Goal: Information Seeking & Learning: Learn about a topic

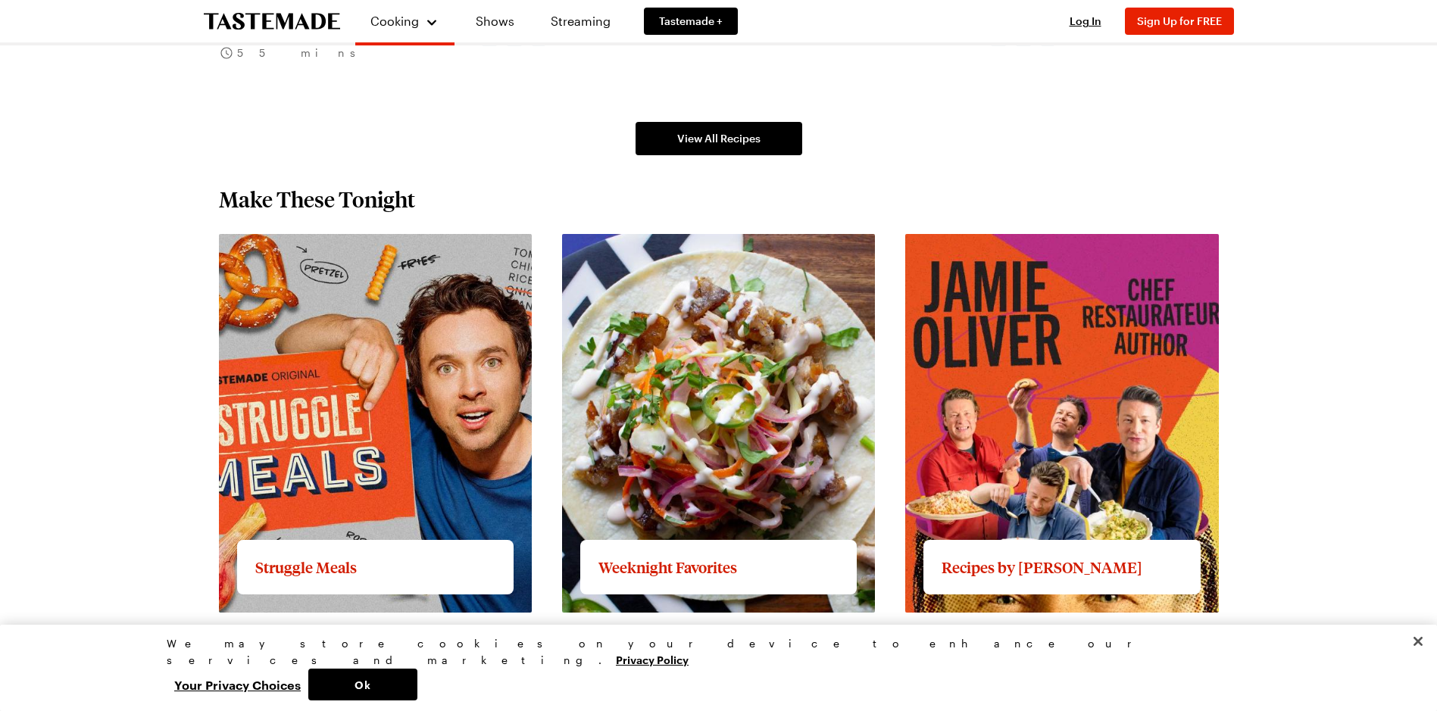
scroll to position [1288, 0]
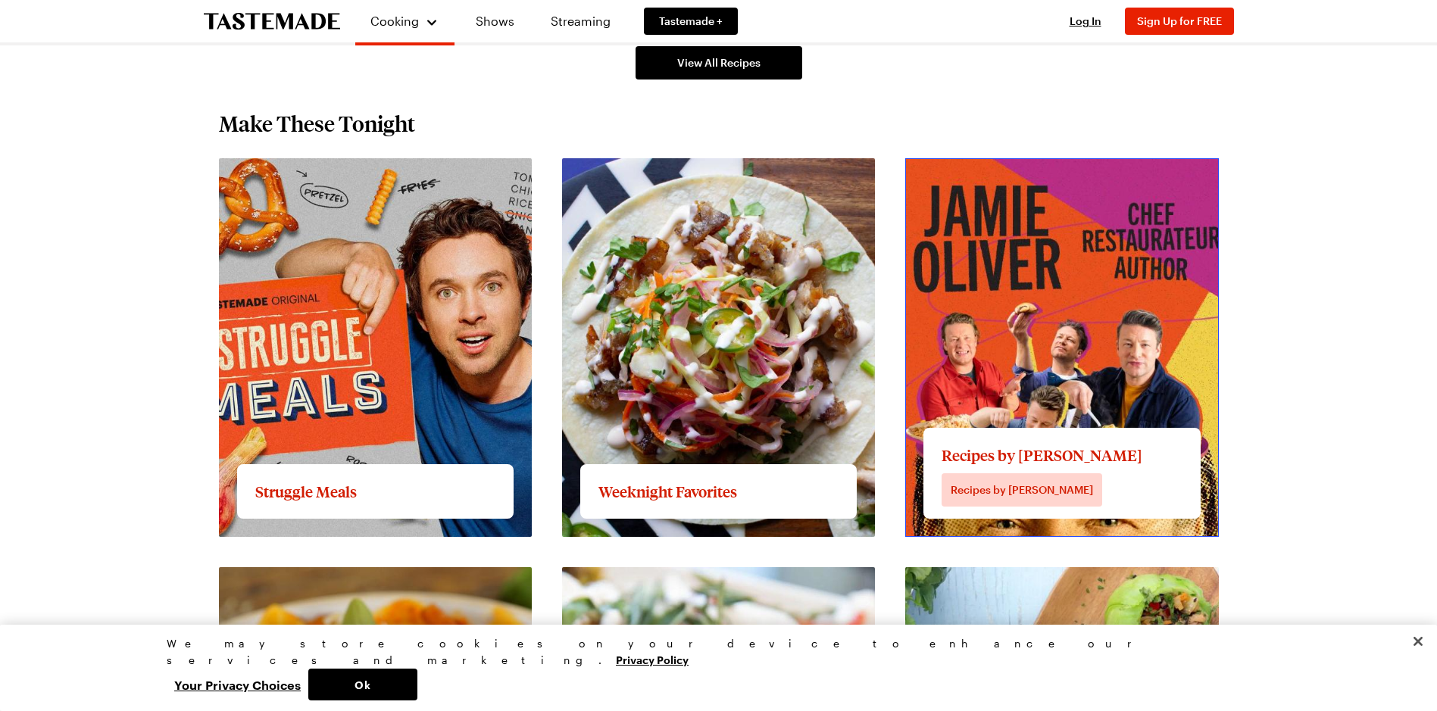
click at [1010, 174] on link "View full content for Recipes by [PERSON_NAME]" at bounding box center [1045, 167] width 280 height 14
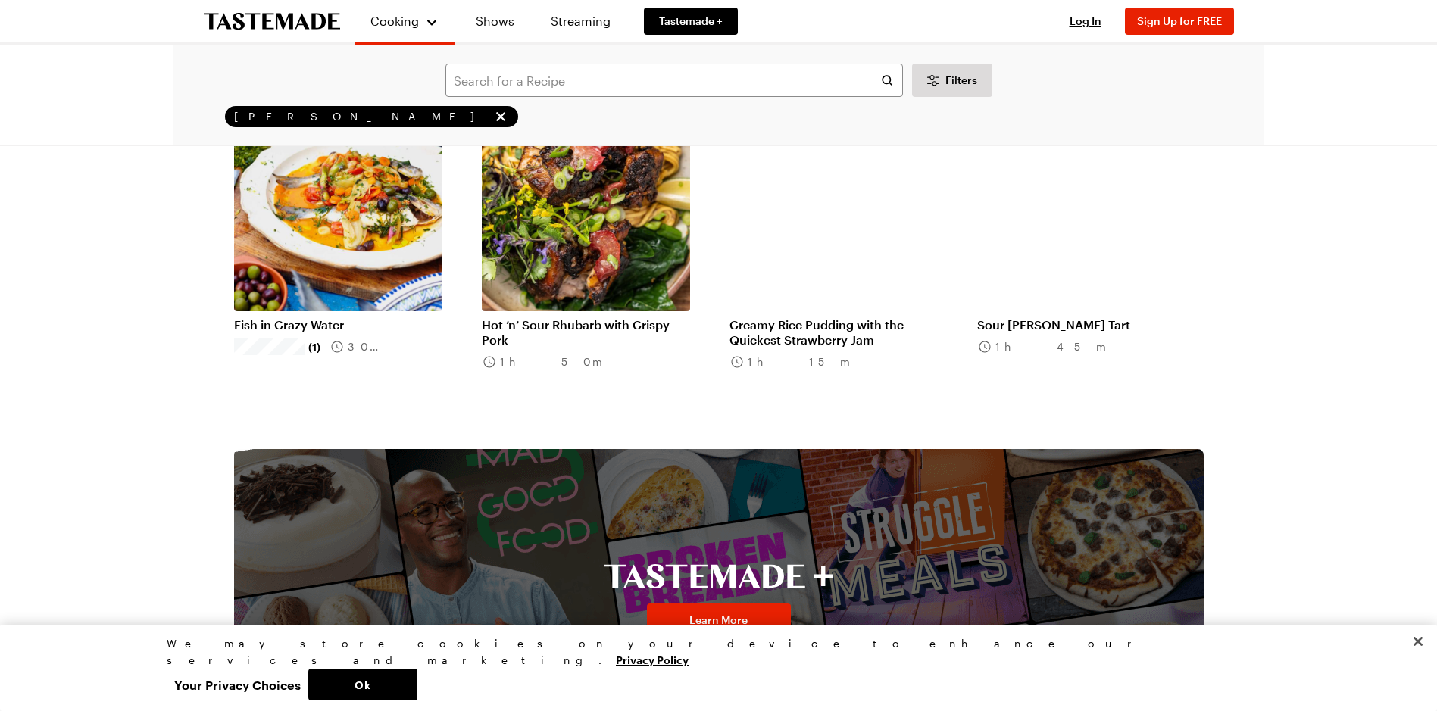
scroll to position [1819, 0]
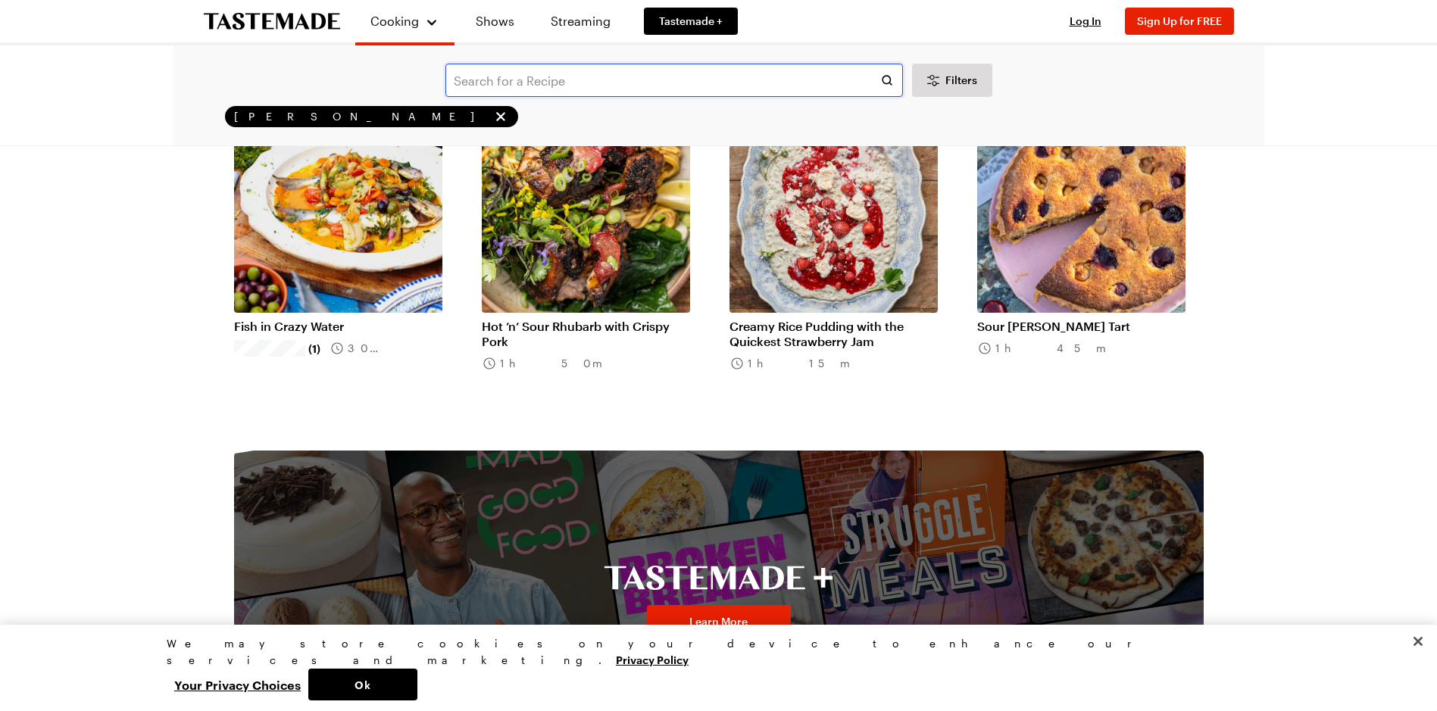
click at [461, 76] on input "text" at bounding box center [675, 80] width 458 height 33
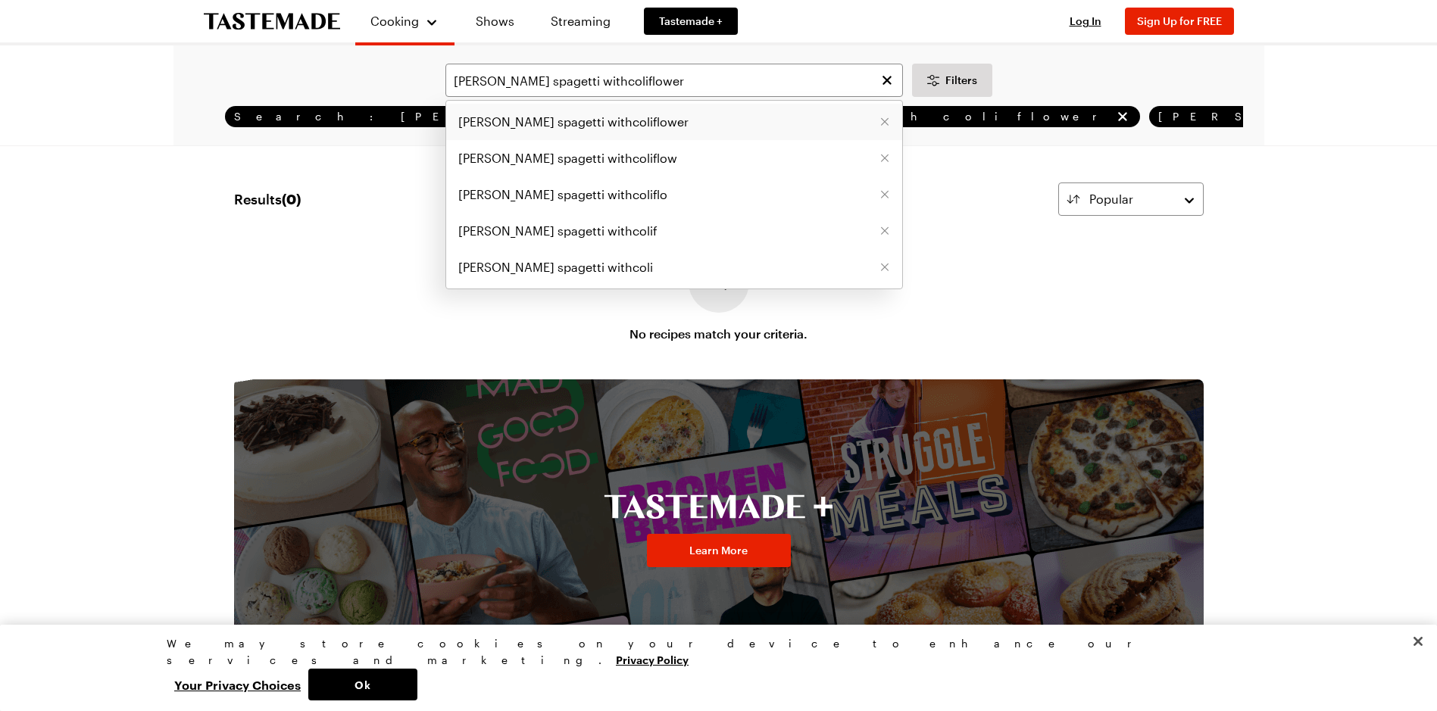
click at [609, 124] on span "[PERSON_NAME] spagetti withcoliflower" at bounding box center [573, 122] width 230 height 18
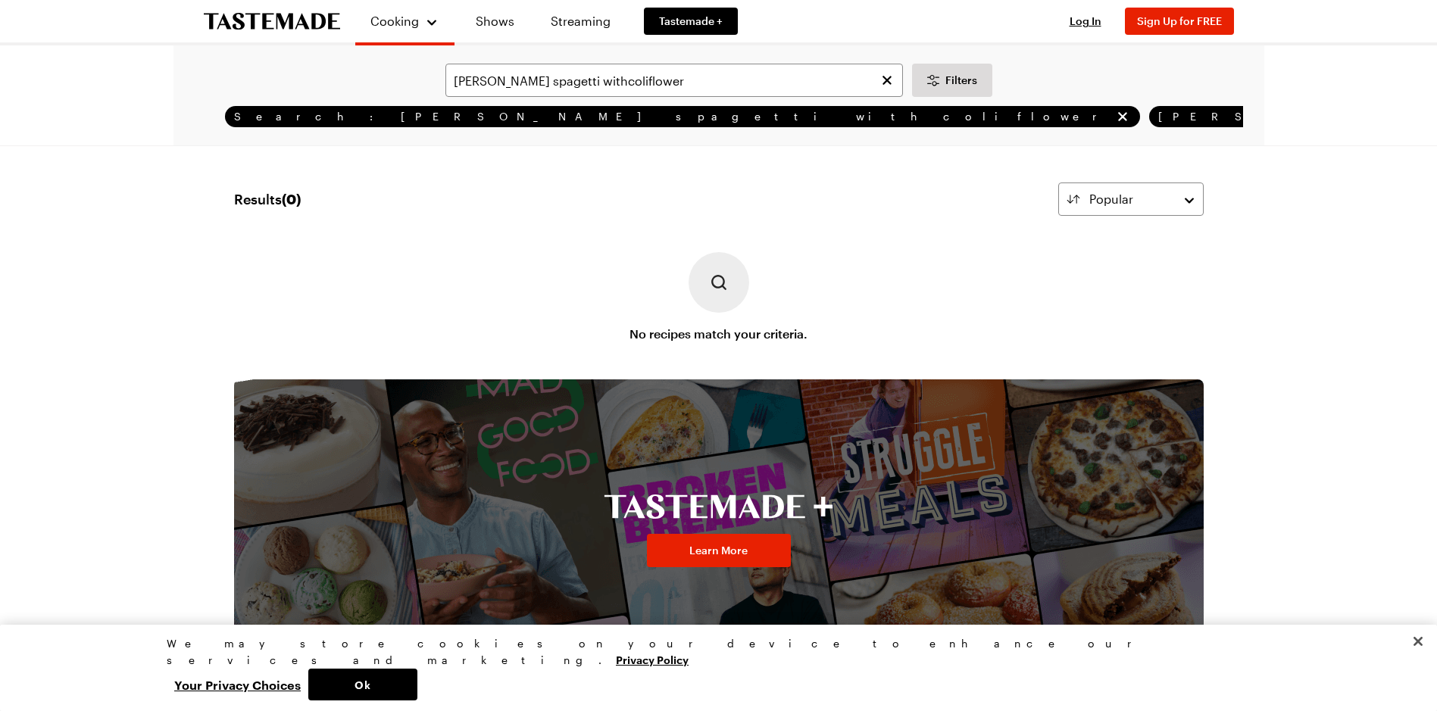
click at [411, 119] on span "Search: [PERSON_NAME] spagetti withcoliflower" at bounding box center [672, 117] width 877 height 14
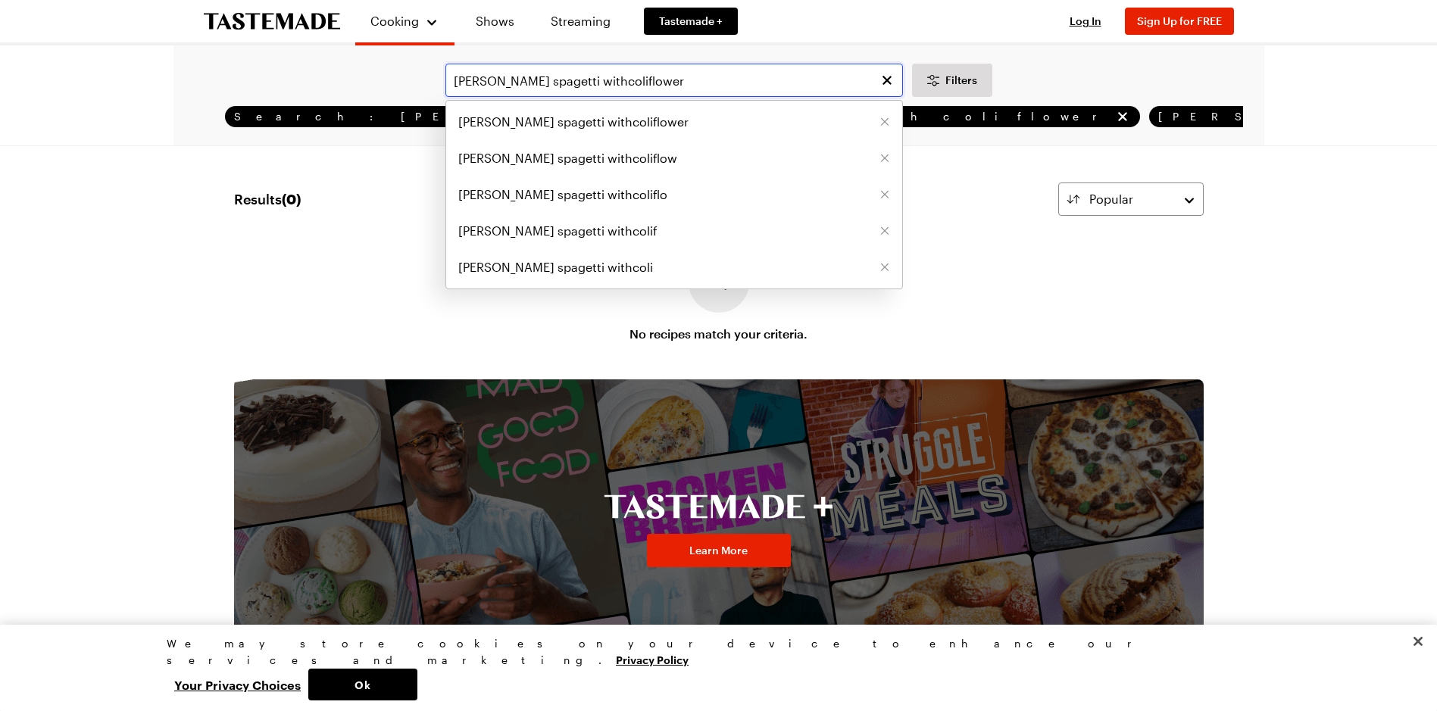
click at [604, 80] on input "[PERSON_NAME] spagetti withcoliflower" at bounding box center [675, 80] width 458 height 33
click at [741, 137] on li "[PERSON_NAME] spagetti with coliflower" at bounding box center [674, 122] width 456 height 36
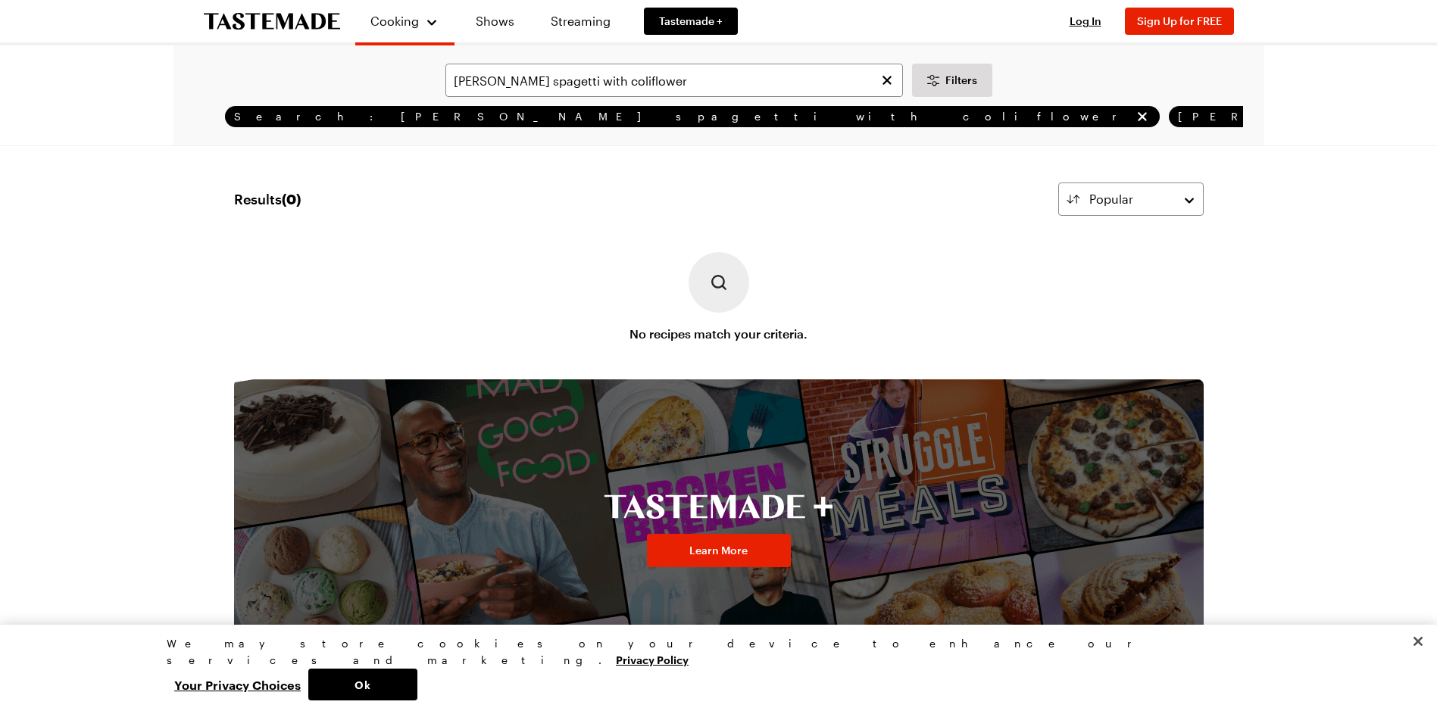
click at [769, 136] on div "[PERSON_NAME] spagetti with coliflower Filters Search: [PERSON_NAME] spagetti w…" at bounding box center [719, 95] width 1091 height 100
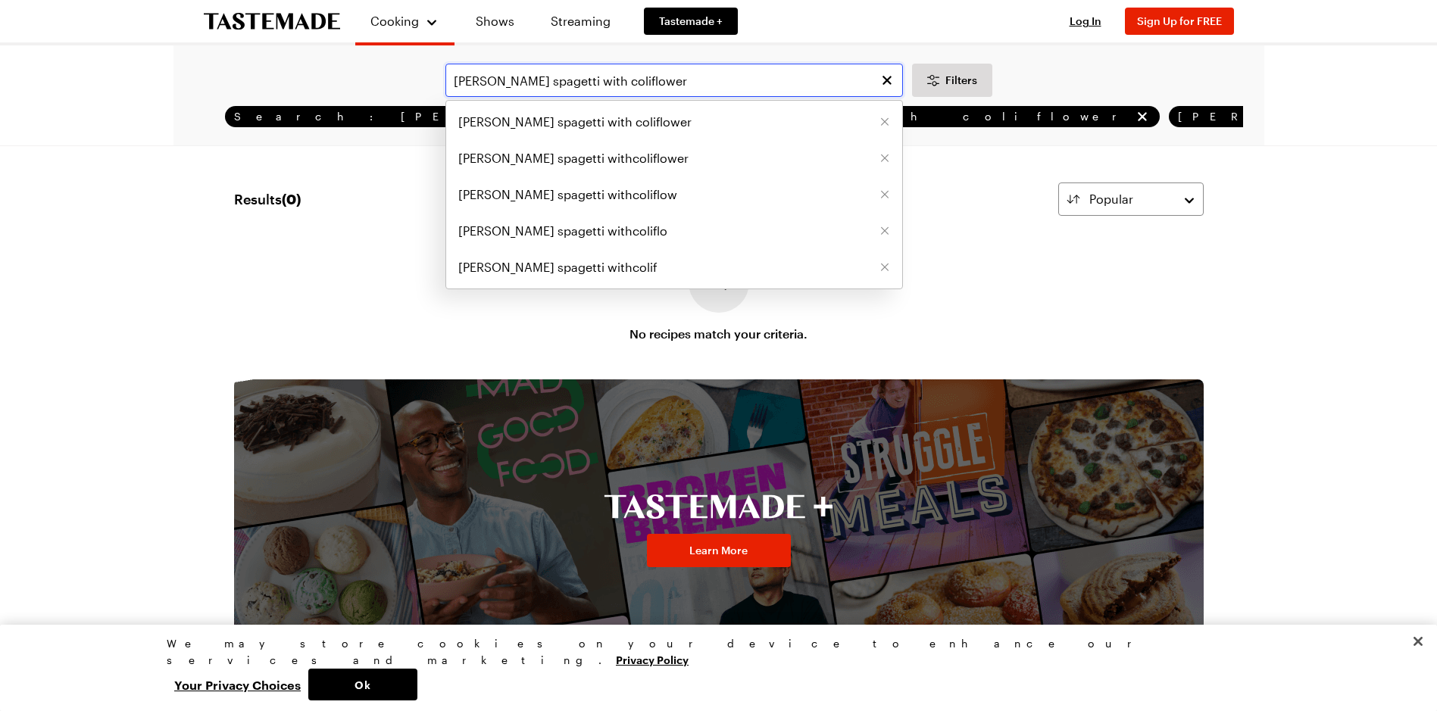
click at [666, 79] on input "[PERSON_NAME] spagetti with coliflower" at bounding box center [675, 80] width 458 height 33
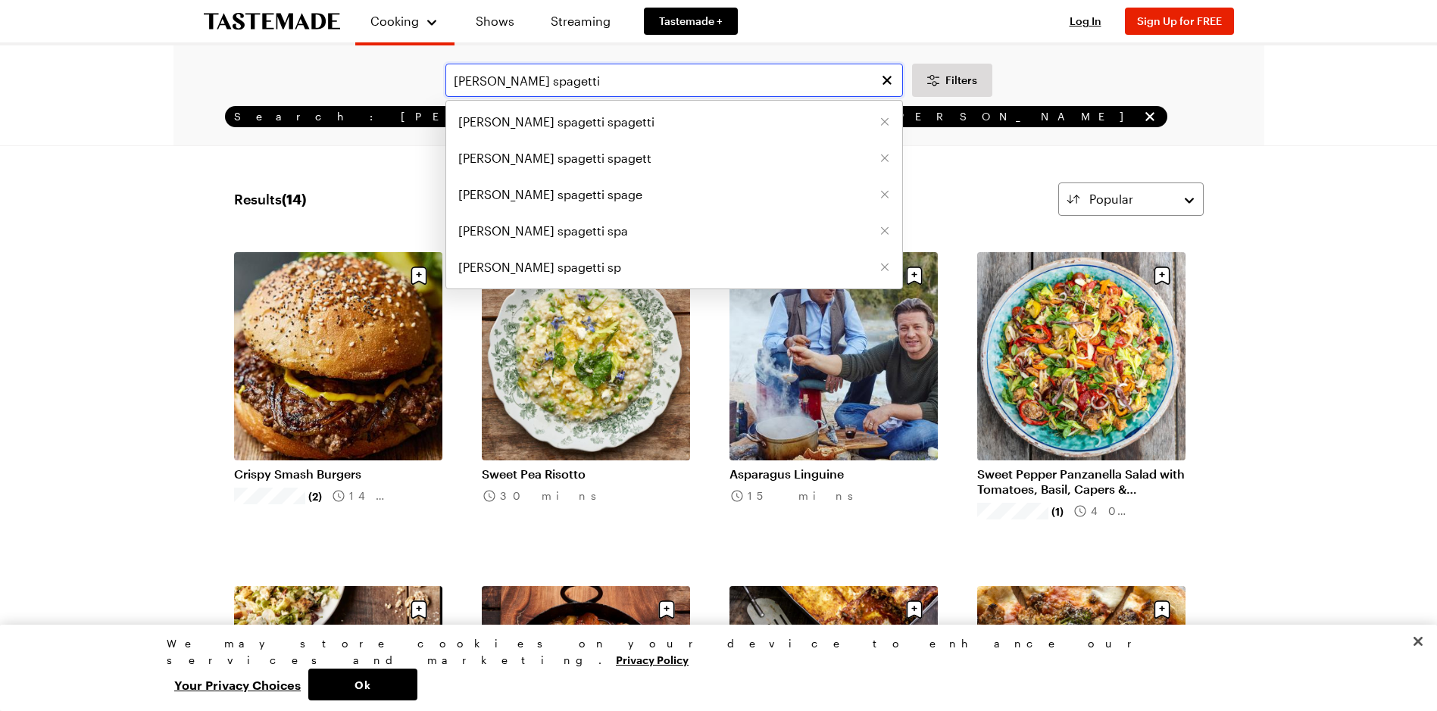
type input "[PERSON_NAME] spagetti"
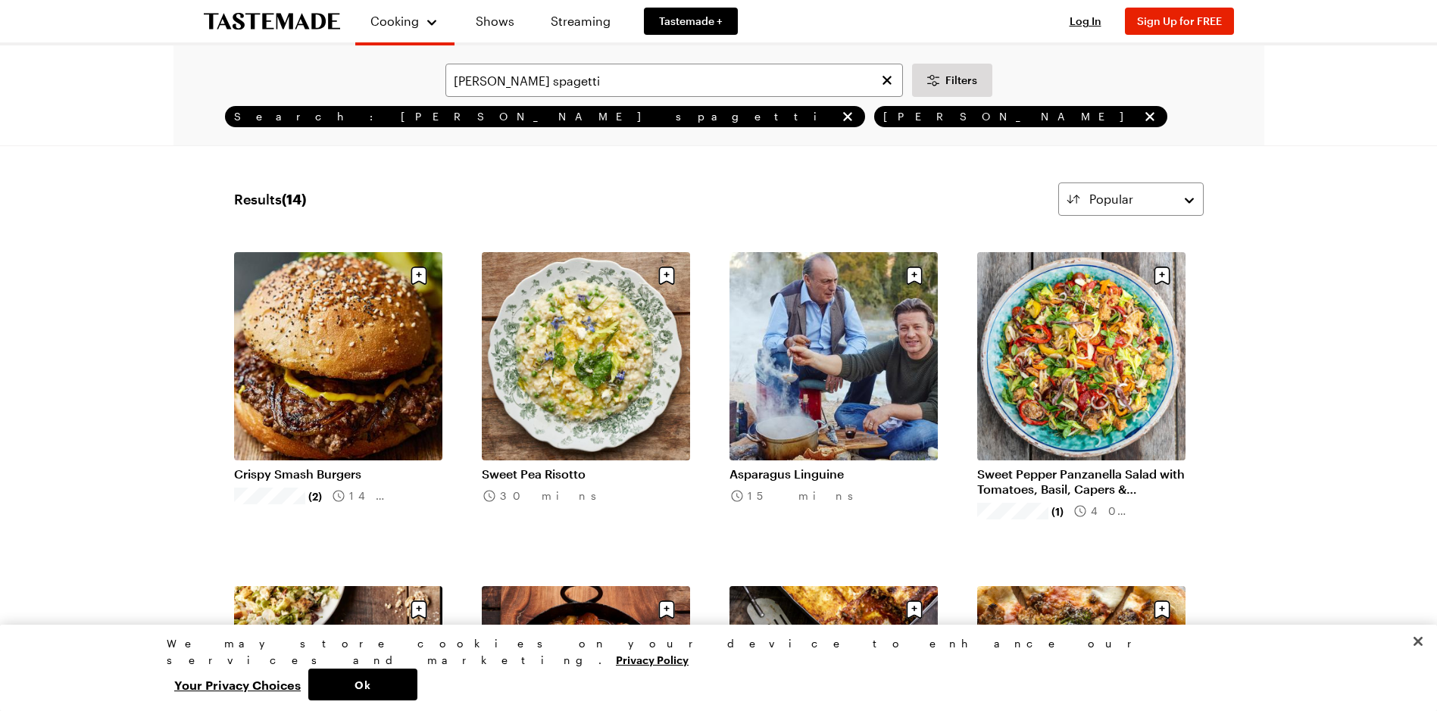
click at [336, 120] on span "Search: [PERSON_NAME] spagetti" at bounding box center [535, 117] width 602 height 14
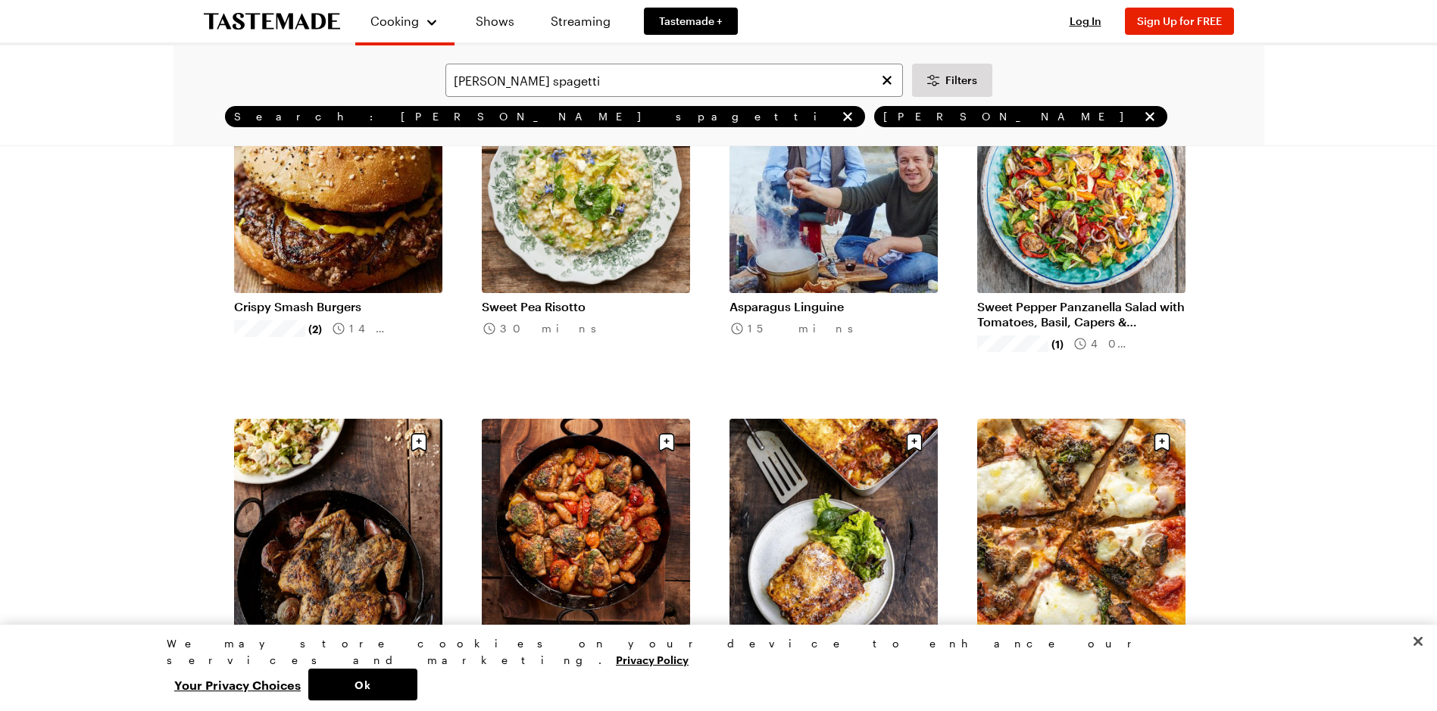
scroll to position [76, 0]
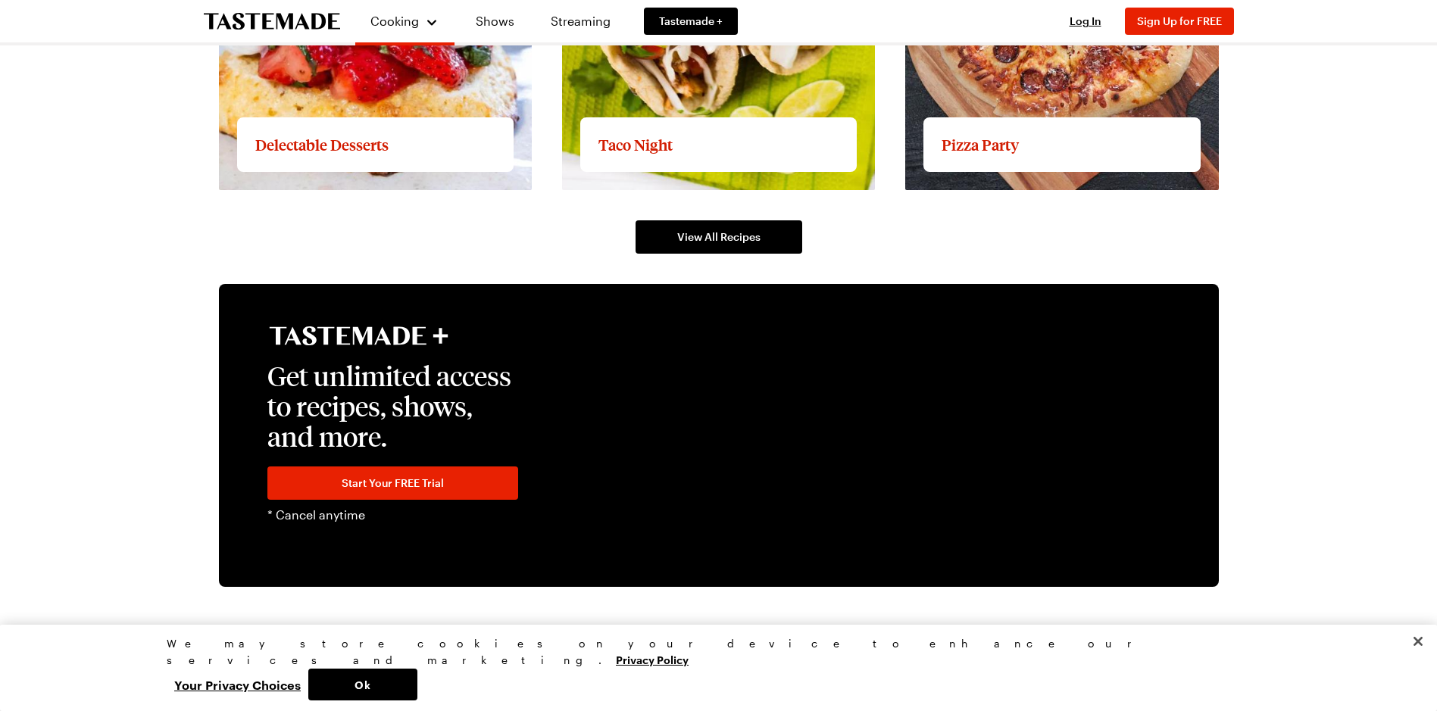
scroll to position [2425, 0]
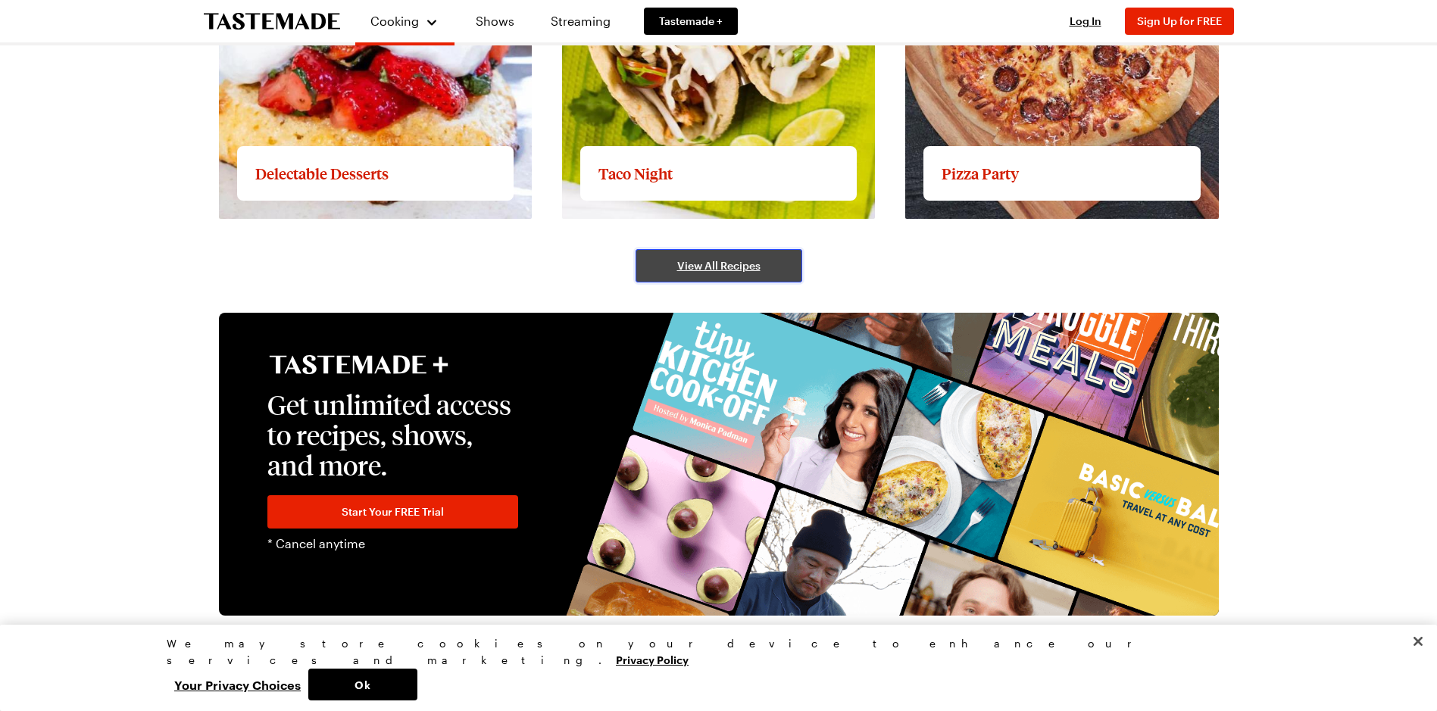
click at [710, 263] on span "View All Recipes" at bounding box center [718, 265] width 83 height 15
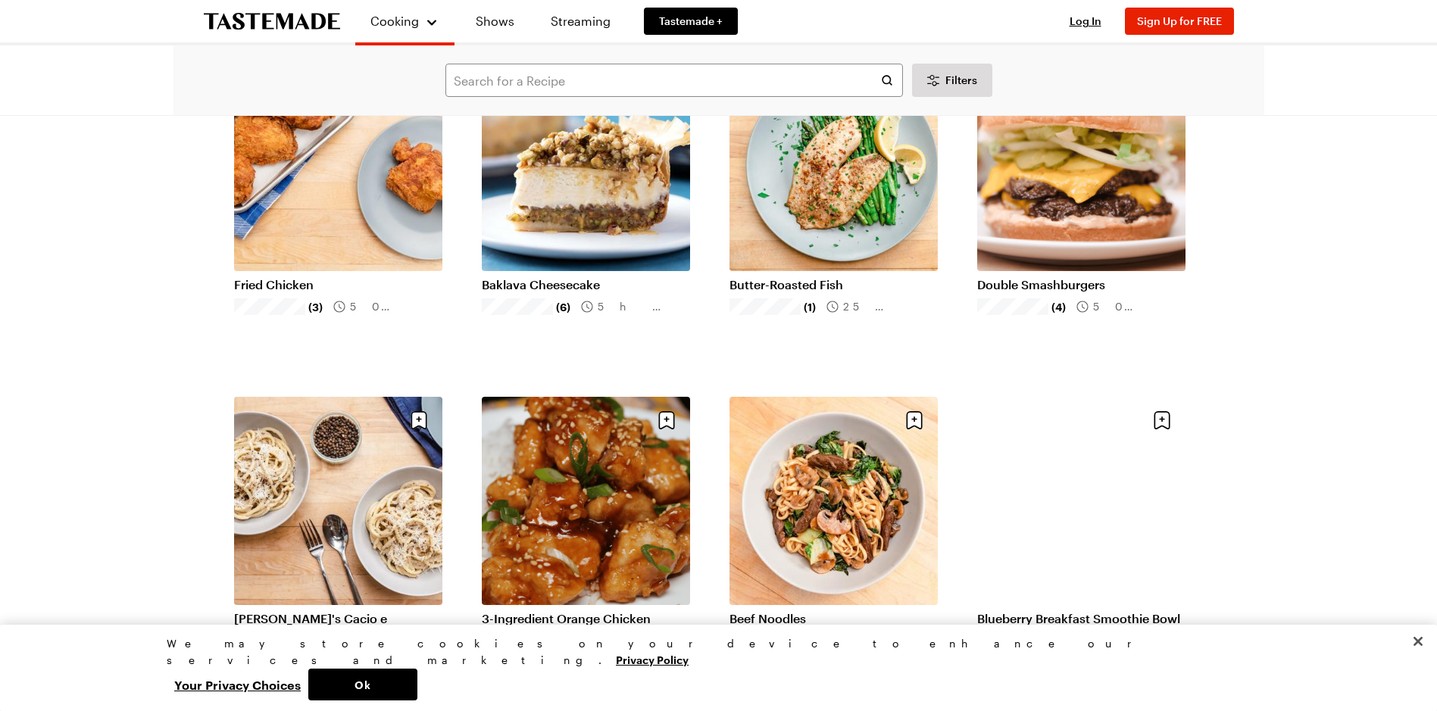
scroll to position [1515, 0]
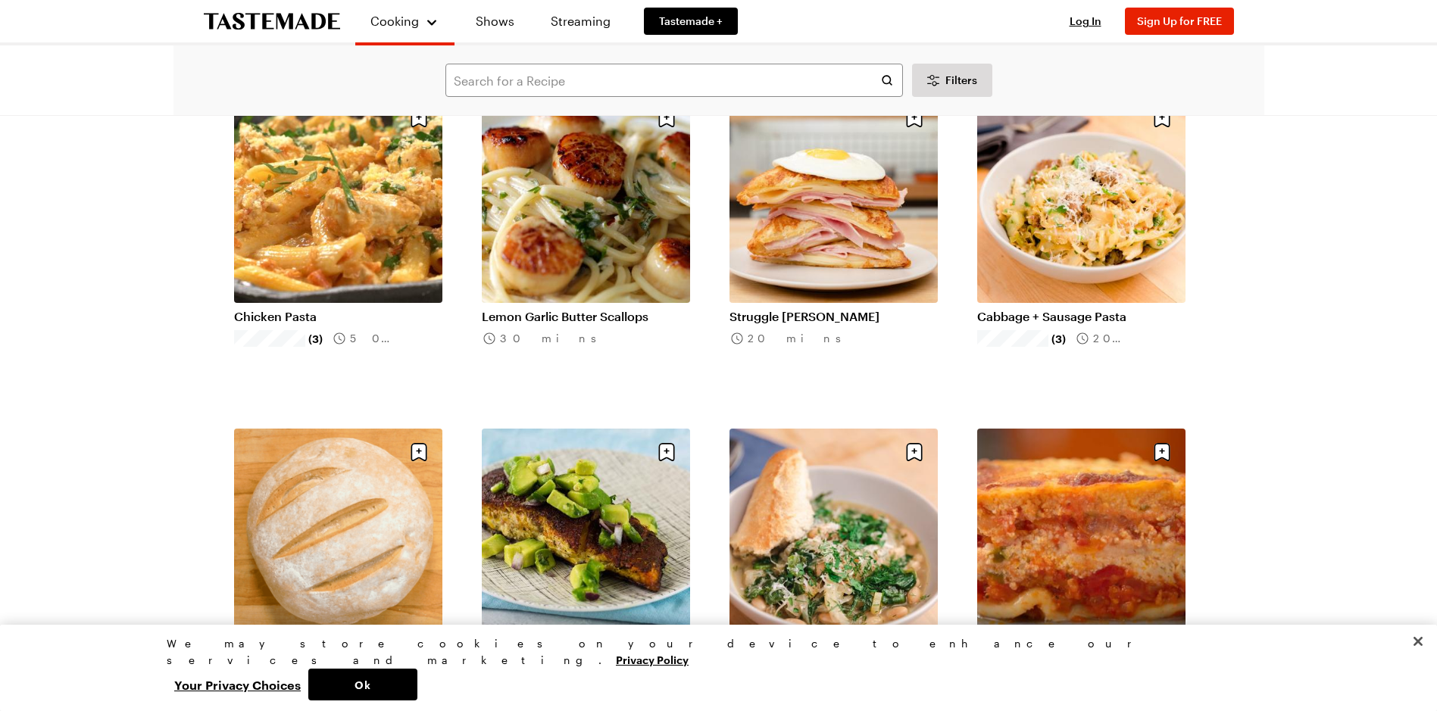
scroll to position [3485, 0]
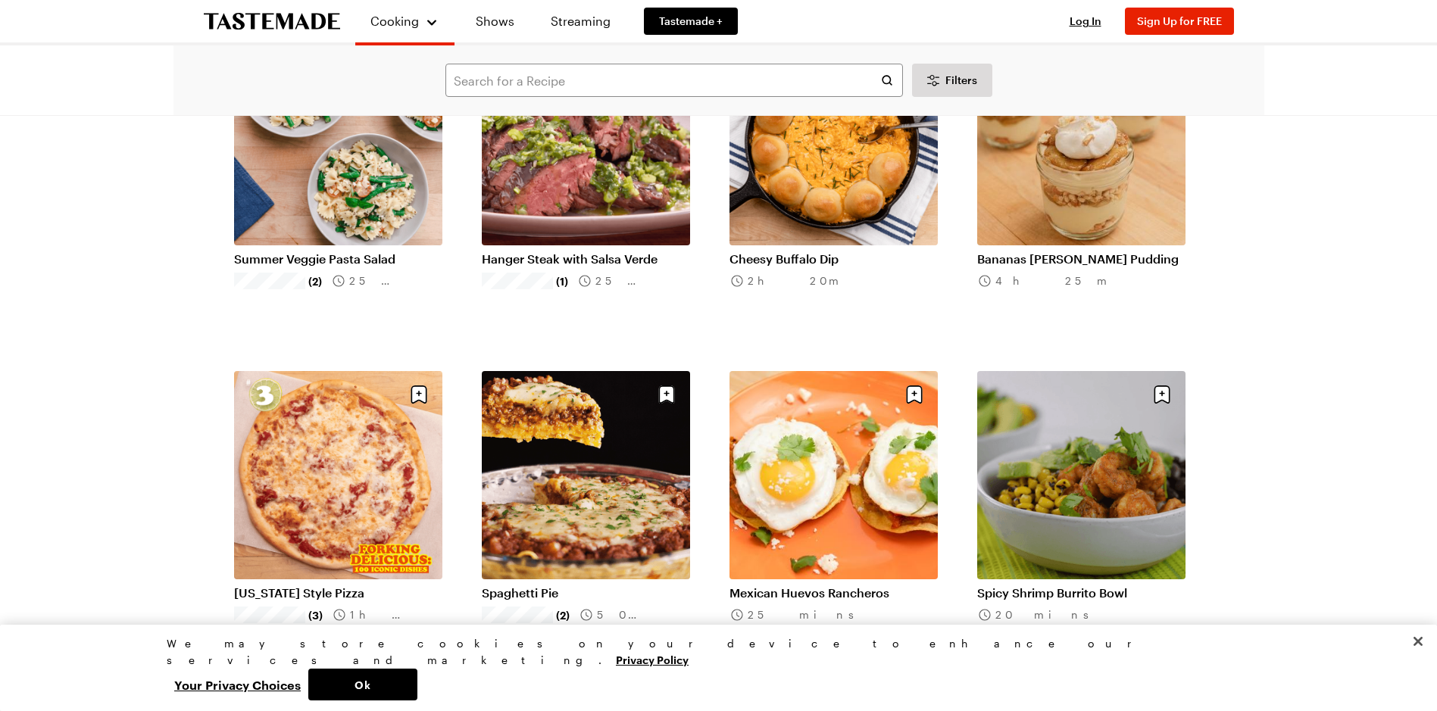
scroll to position [5607, 0]
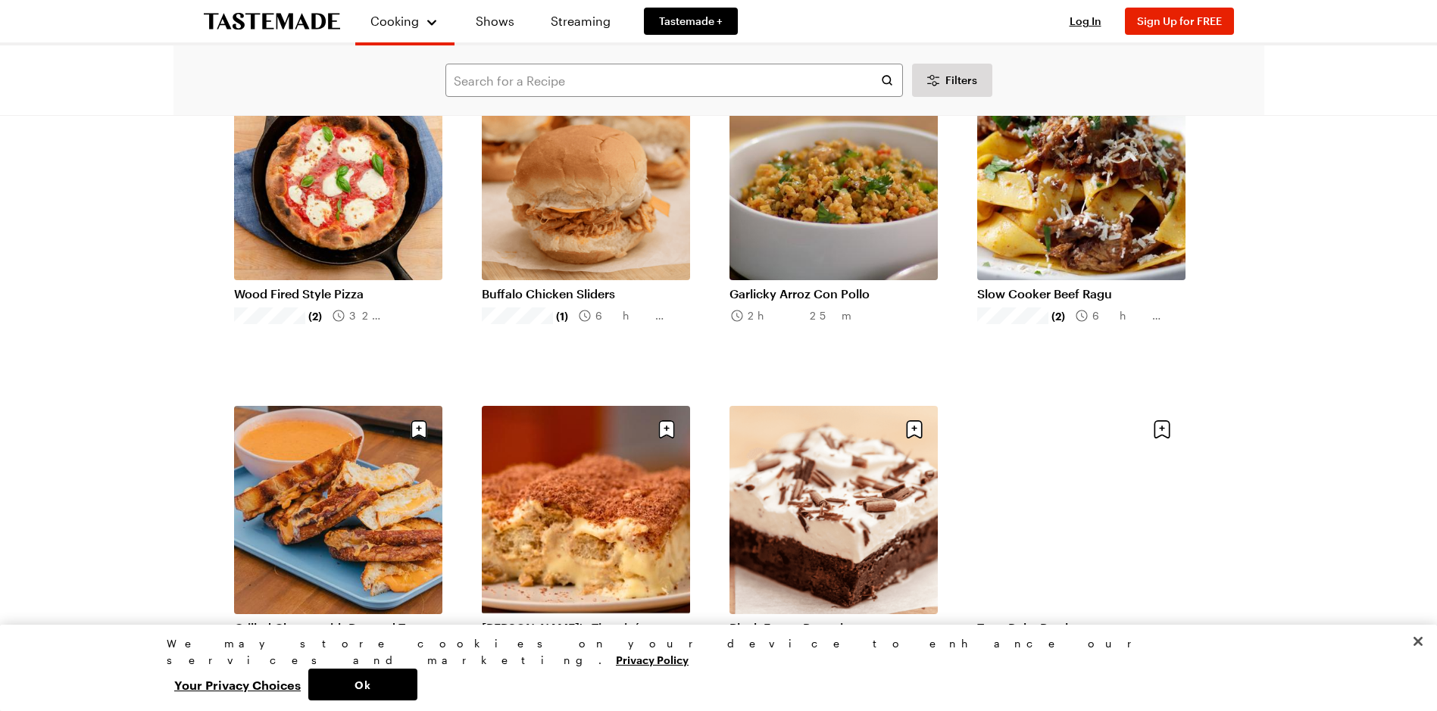
scroll to position [7577, 0]
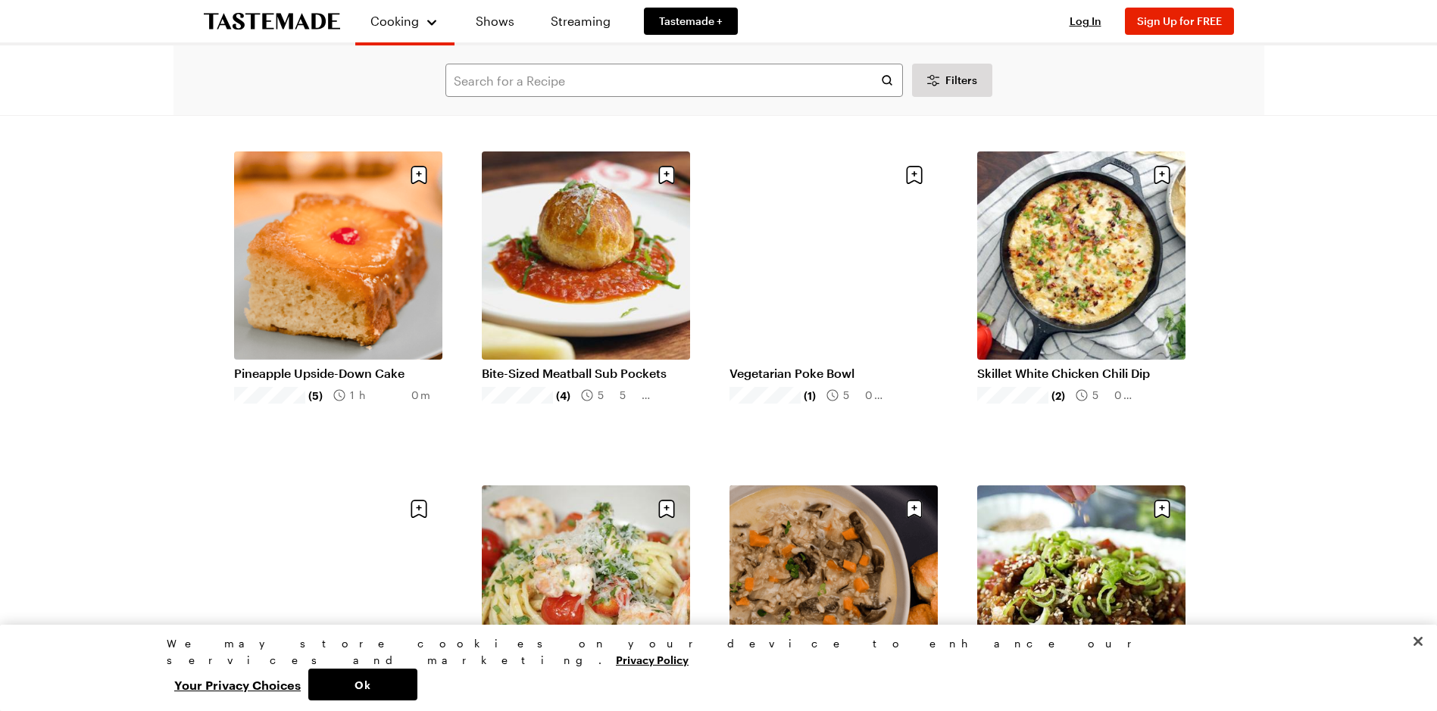
scroll to position [9168, 0]
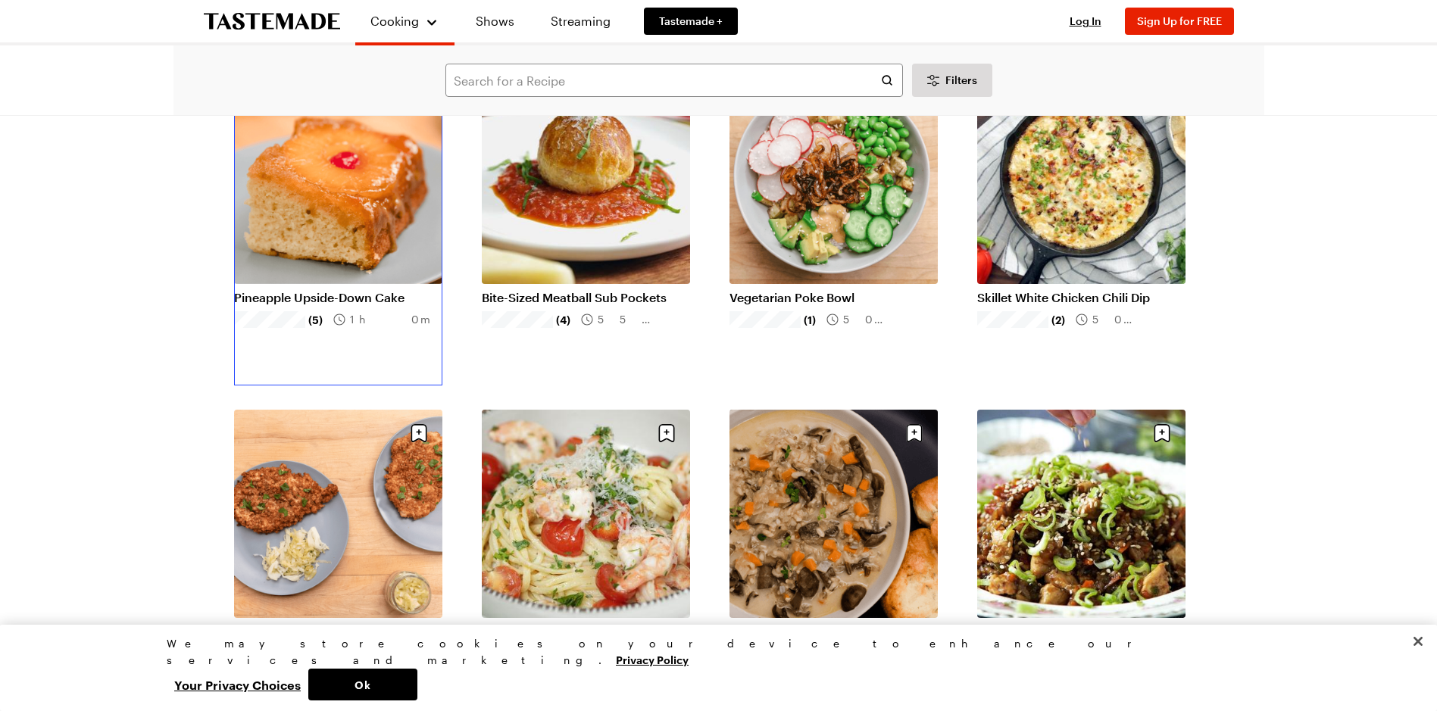
click at [339, 290] on link "Pineapple Upside-Down Cake" at bounding box center [338, 297] width 208 height 15
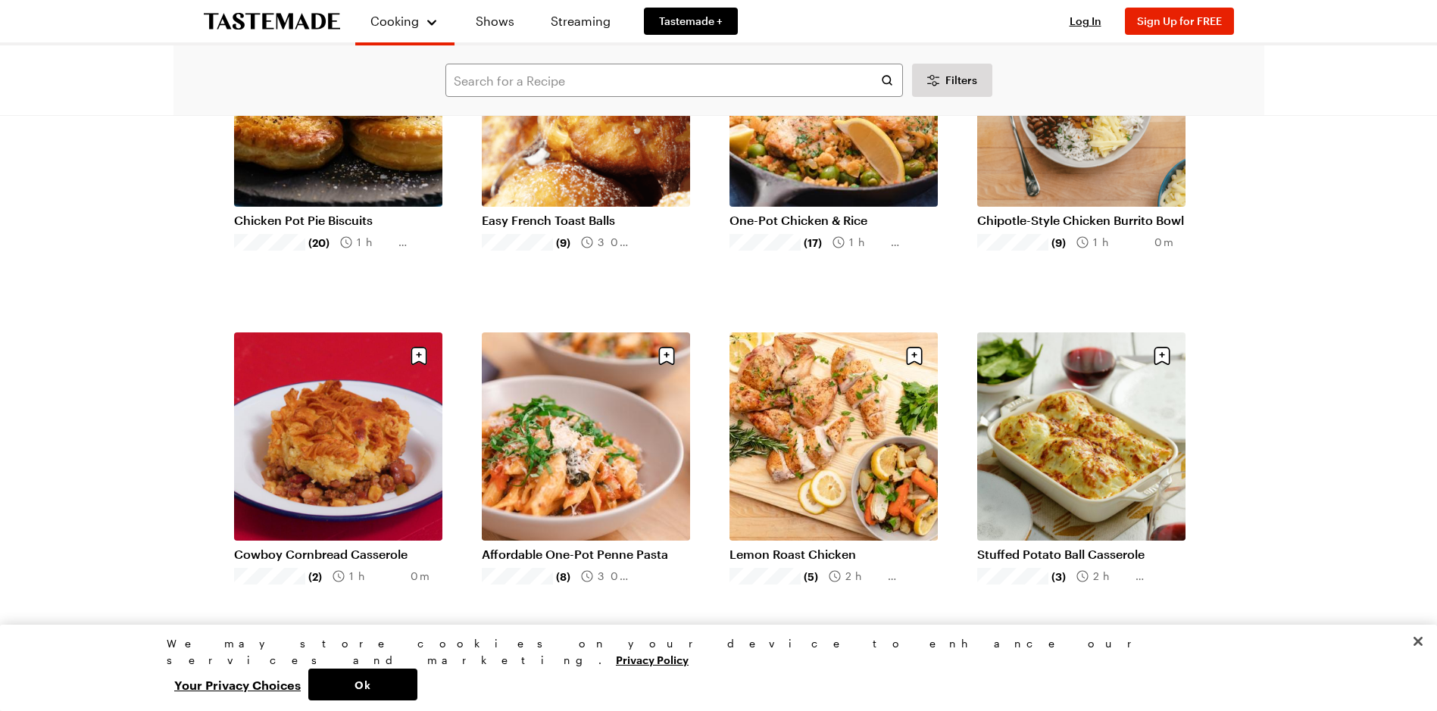
scroll to position [227, 0]
